Goal: Information Seeking & Learning: Learn about a topic

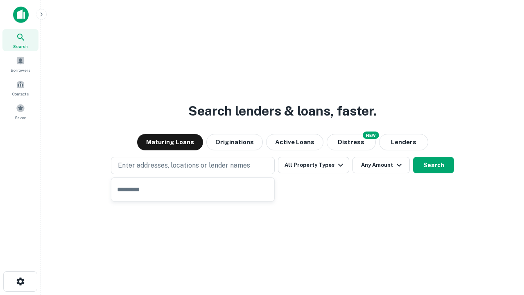
type input "**********"
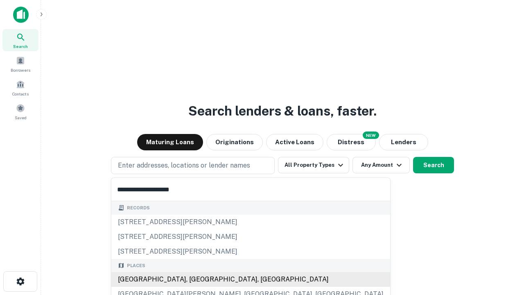
click at [196, 279] on div "[GEOGRAPHIC_DATA], [GEOGRAPHIC_DATA], [GEOGRAPHIC_DATA]" at bounding box center [250, 279] width 279 height 15
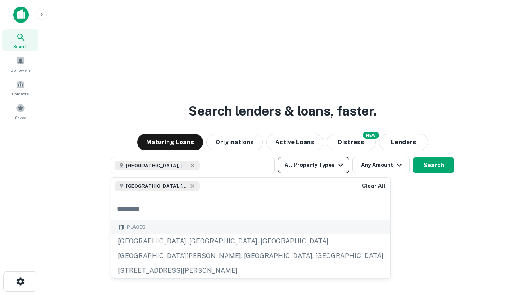
click at [313, 165] on button "All Property Types" at bounding box center [313, 165] width 71 height 16
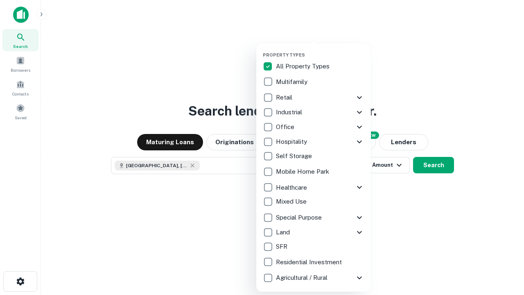
click at [320, 49] on button "button" at bounding box center [320, 49] width 115 height 0
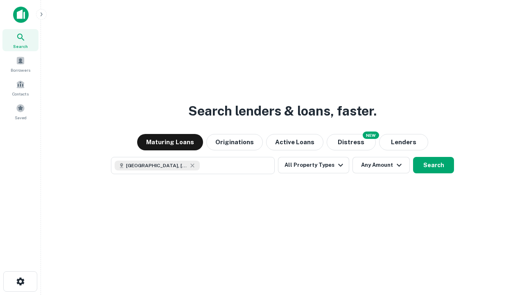
scroll to position [13, 0]
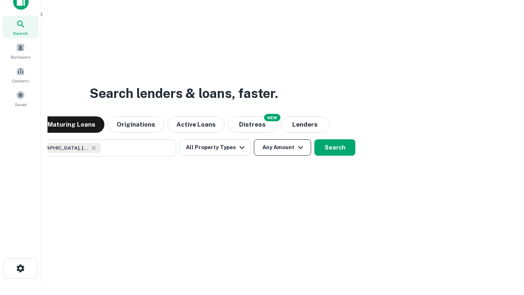
click at [254, 139] on button "Any Amount" at bounding box center [282, 147] width 57 height 16
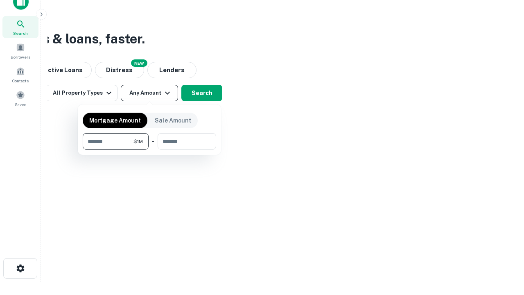
type input "*******"
click at [149, 149] on button "button" at bounding box center [149, 149] width 133 height 0
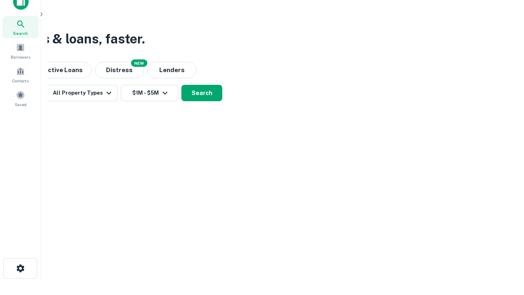
scroll to position [13, 0]
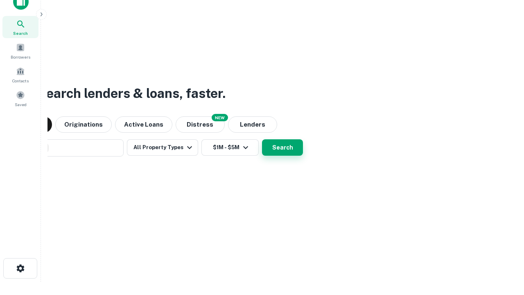
click at [262, 139] on button "Search" at bounding box center [282, 147] width 41 height 16
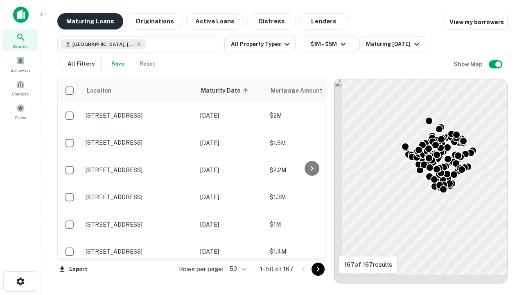
click at [90, 21] on button "Maturing Loans" at bounding box center [90, 21] width 66 height 16
